Goal: Complete application form

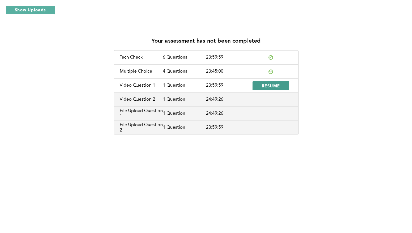
click at [264, 86] on span "RESUME" at bounding box center [271, 85] width 19 height 5
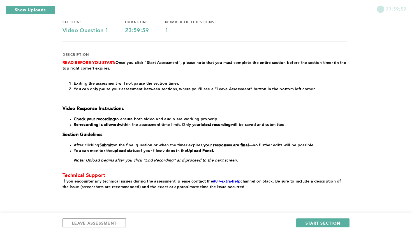
scroll to position [60, 0]
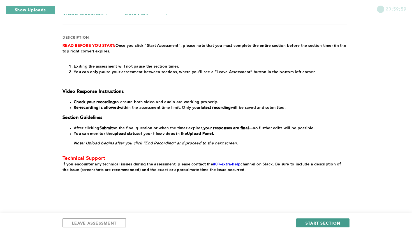
click at [323, 221] on span "START SECTION" at bounding box center [323, 222] width 35 height 5
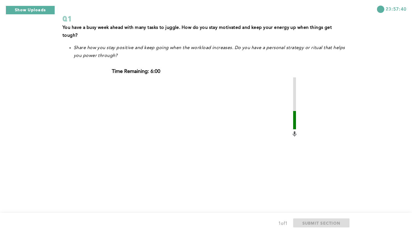
scroll to position [49, 0]
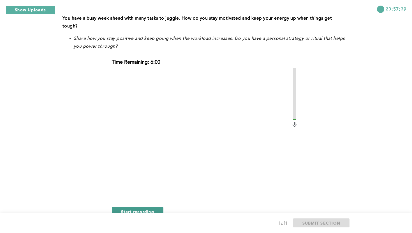
click at [157, 207] on button "Start recording" at bounding box center [138, 211] width 52 height 9
click at [125, 209] on span "Stop recording" at bounding box center [137, 211] width 33 height 5
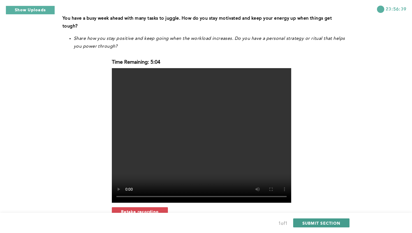
click at [314, 220] on span "SUBMIT SECTION" at bounding box center [322, 222] width 38 height 5
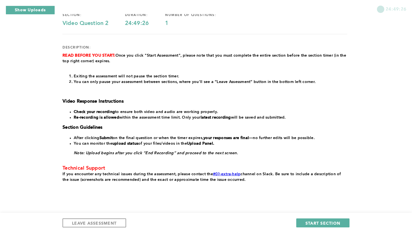
scroll to position [49, 0]
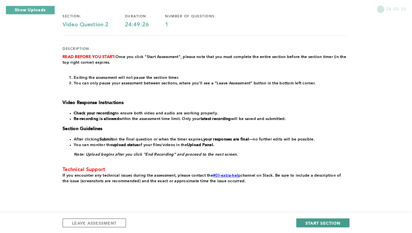
click at [317, 220] on span "START SECTION" at bounding box center [323, 222] width 35 height 5
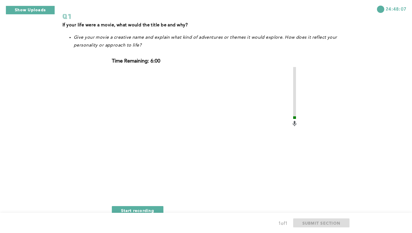
scroll to position [48, 0]
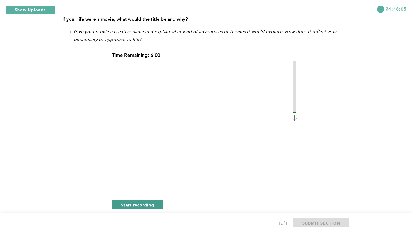
click at [138, 207] on span "Start recording" at bounding box center [137, 204] width 33 height 5
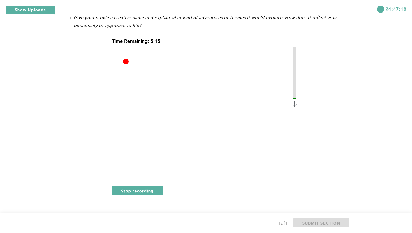
scroll to position [70, 0]
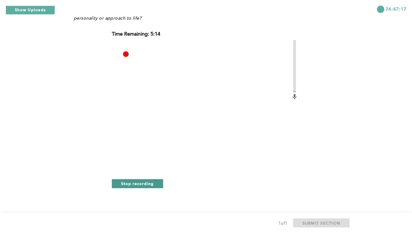
click at [144, 184] on span "Stop recording" at bounding box center [137, 183] width 33 height 5
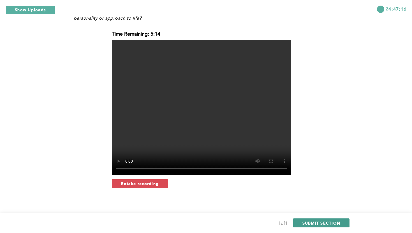
click at [305, 220] on button "SUBMIT SECTION" at bounding box center [321, 223] width 57 height 9
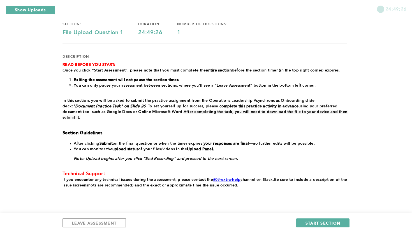
scroll to position [56, 0]
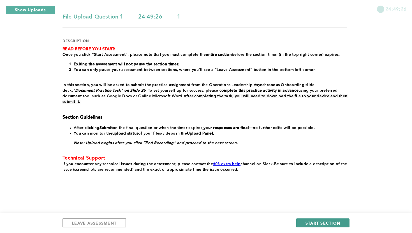
click at [315, 220] on button "START SECTION" at bounding box center [322, 223] width 53 height 9
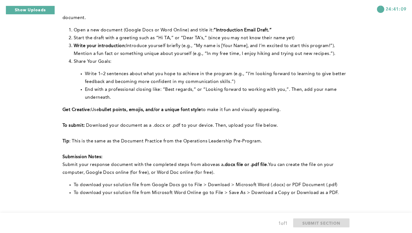
scroll to position [143, 0]
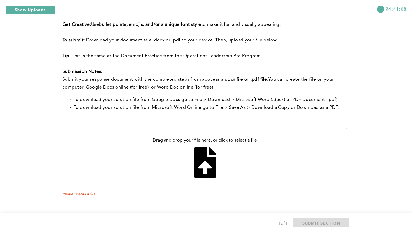
click at [192, 161] on input "file" at bounding box center [205, 157] width 284 height 59
type input "C:\fakepath\introduction mail.docx"
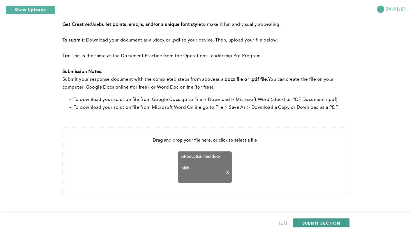
click at [312, 225] on span "SUBMIT SECTION" at bounding box center [322, 222] width 38 height 5
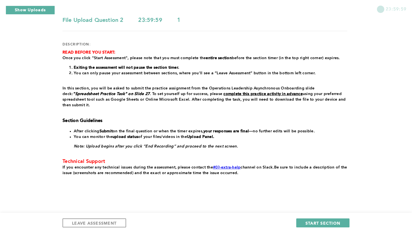
scroll to position [56, 0]
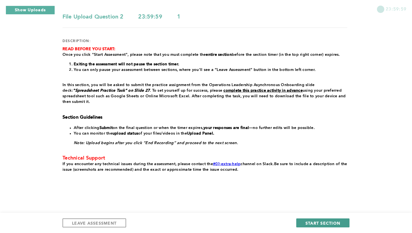
click at [319, 219] on button "START SECTION" at bounding box center [322, 223] width 53 height 9
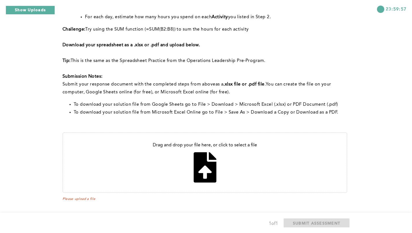
scroll to position [119, 0]
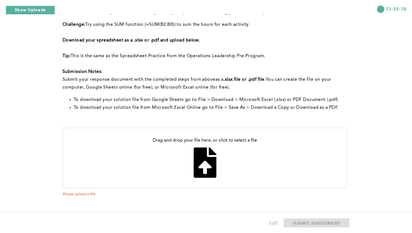
click at [208, 176] on input "file" at bounding box center [205, 157] width 284 height 59
type input "C:\fakepath\weekly schedule.xlsx"
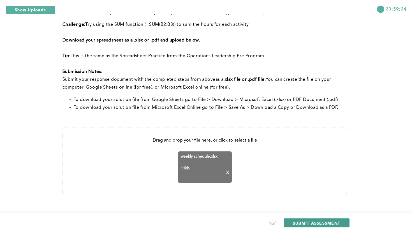
click at [311, 224] on span "SUBMIT ASSESSMENT" at bounding box center [316, 222] width 47 height 5
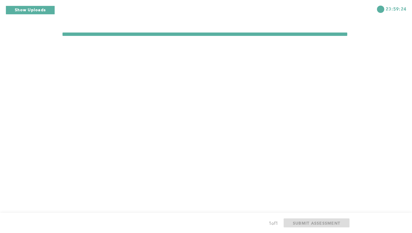
scroll to position [0, 0]
